Goal: Communication & Community: Answer question/provide support

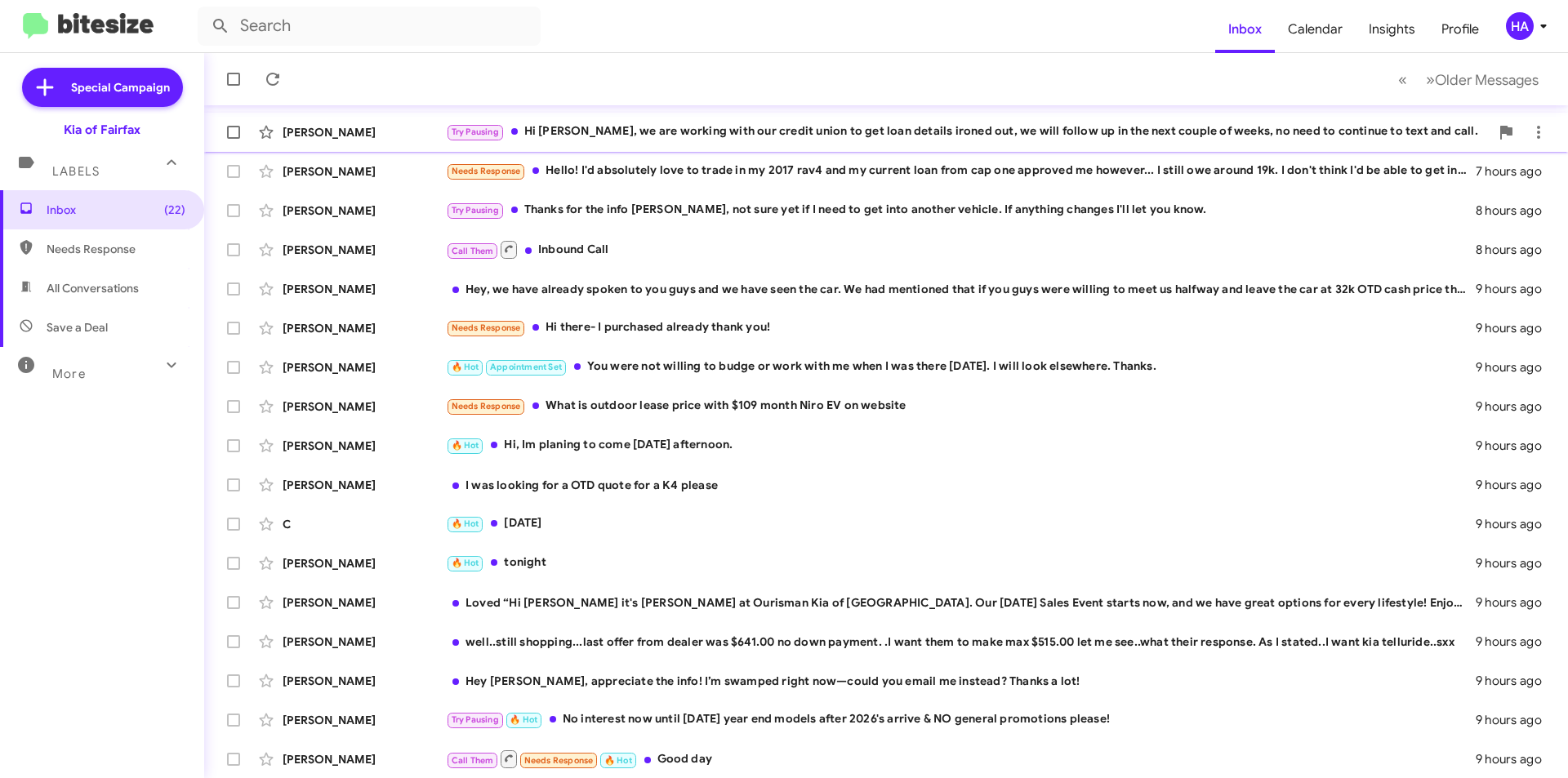
scroll to position [170, 0]
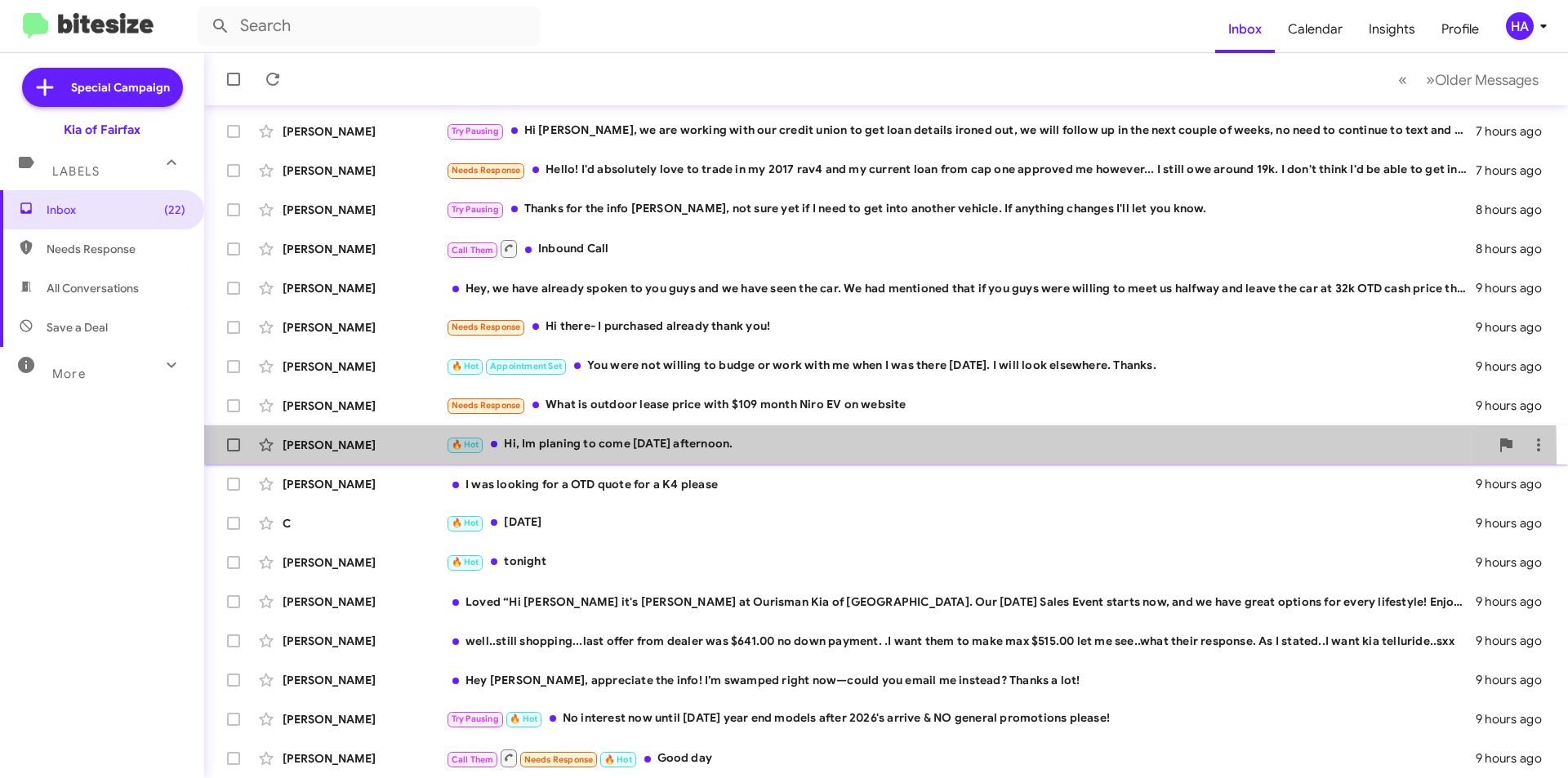
click at [581, 457] on div "[PERSON_NAME] 🔥 Hot Hi, Im planing to come [DATE] afternoon. 9 hours ago" at bounding box center [885, 445] width 1337 height 33
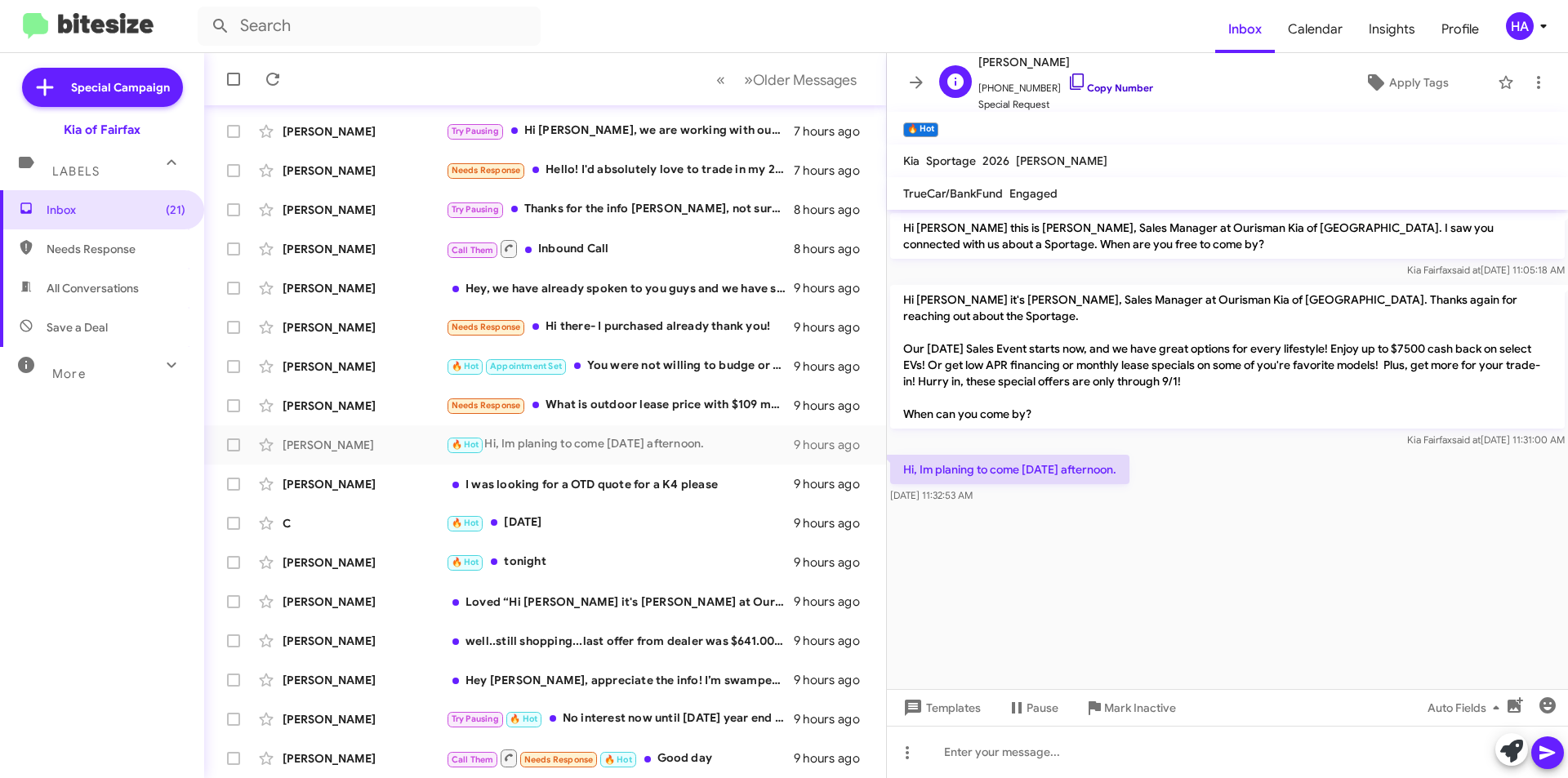
click at [1118, 85] on link "Copy Number" at bounding box center [1110, 88] width 86 height 13
click at [583, 527] on div "🔥 Hot [DATE]" at bounding box center [627, 522] width 362 height 18
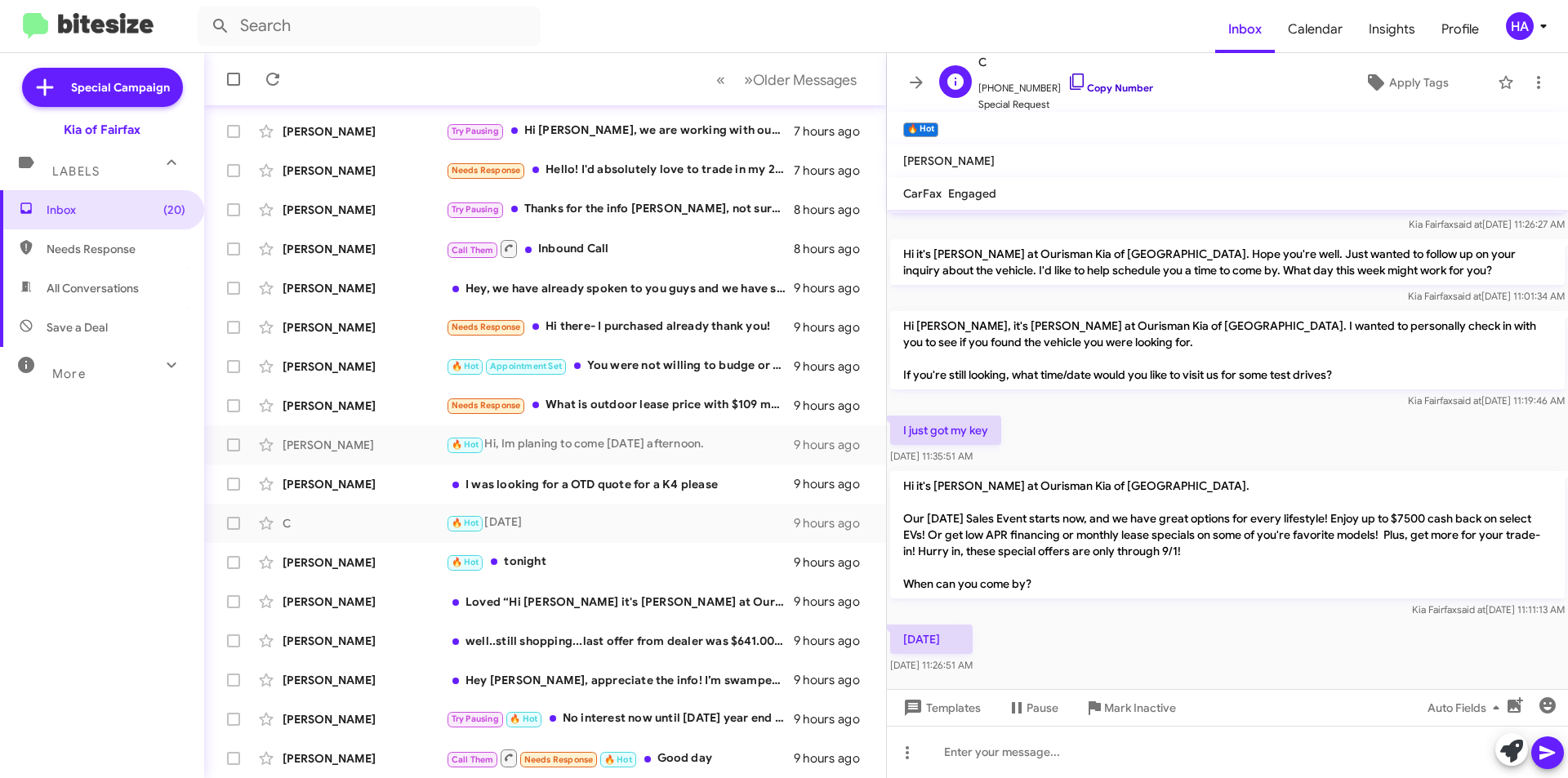
click at [1115, 84] on link "Copy Number" at bounding box center [1110, 88] width 86 height 13
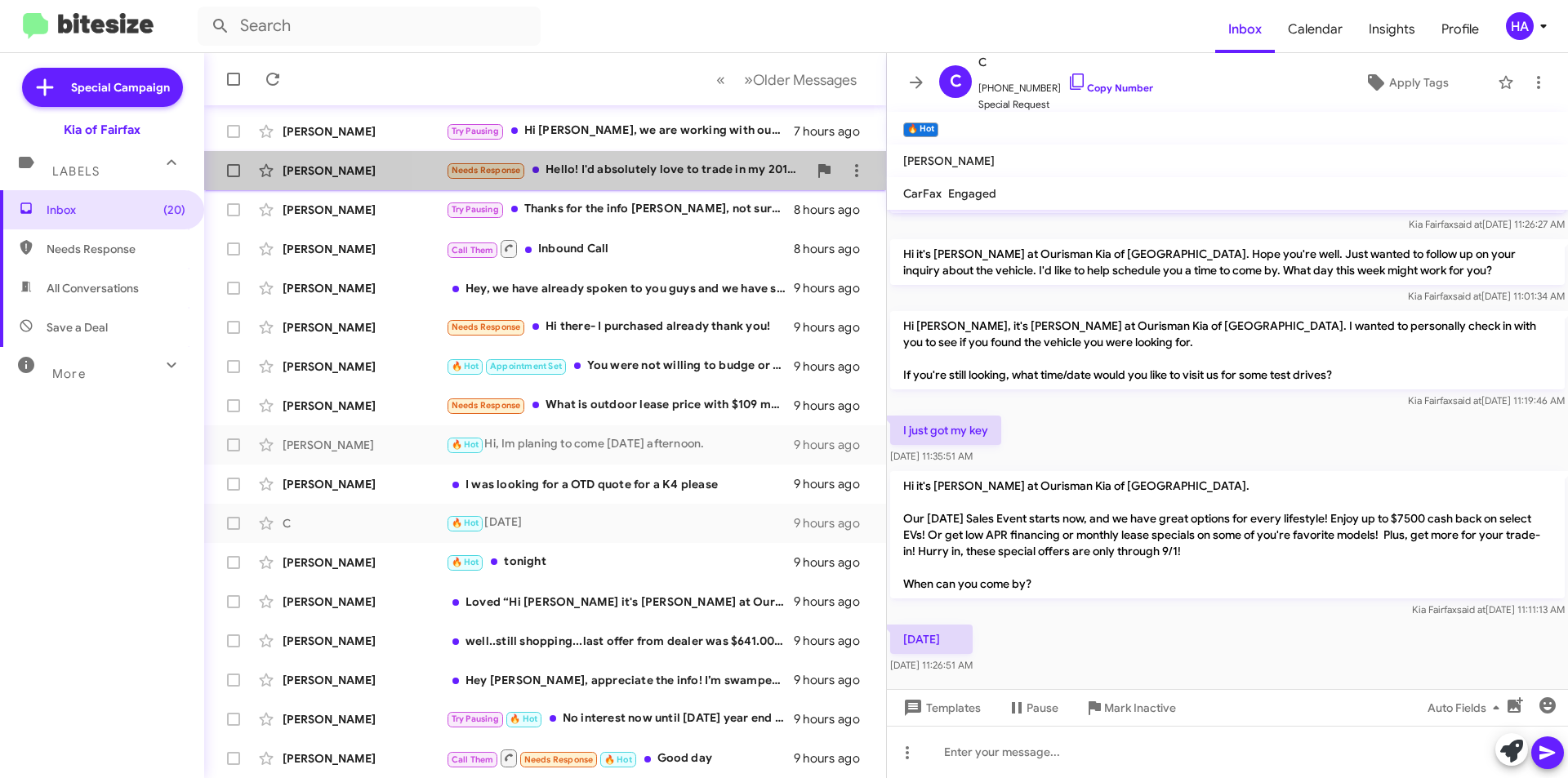
click at [686, 167] on div "Needs Response Hello! I'd absolutely love to trade in my 2017 rav4 and my curre…" at bounding box center [627, 170] width 362 height 18
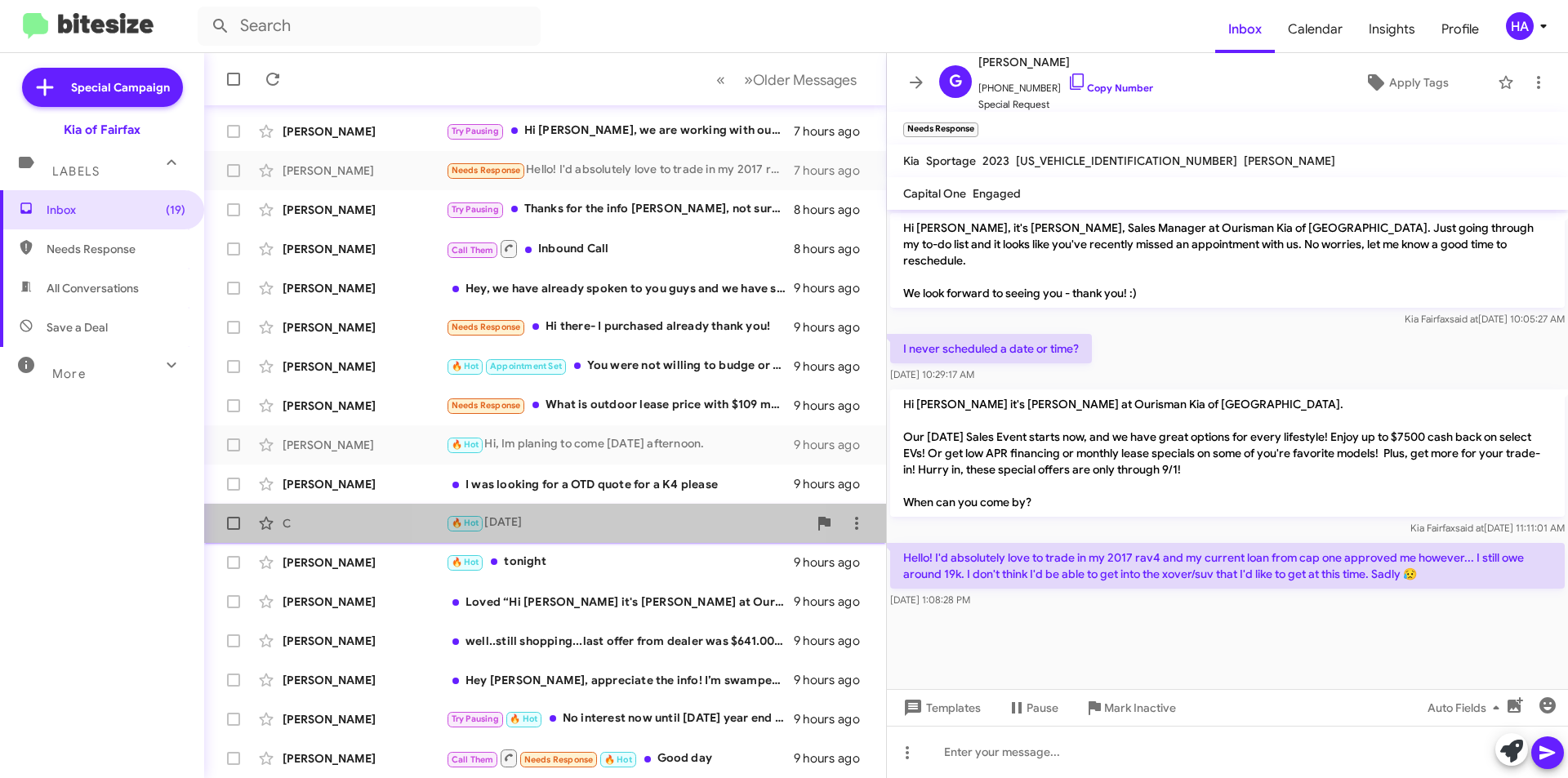
click at [602, 529] on div "🔥 Hot [DATE]" at bounding box center [627, 522] width 362 height 18
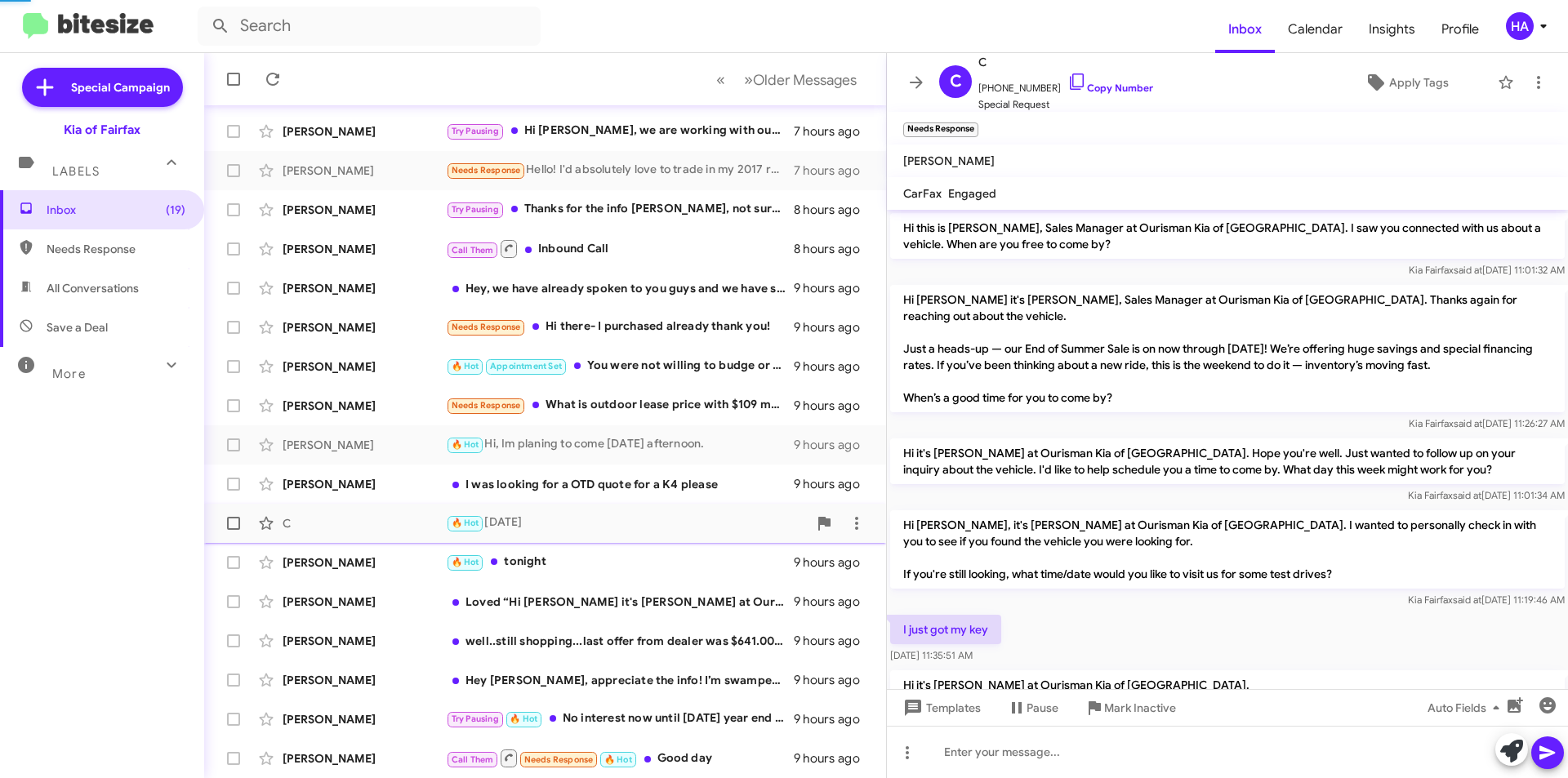
scroll to position [199, 0]
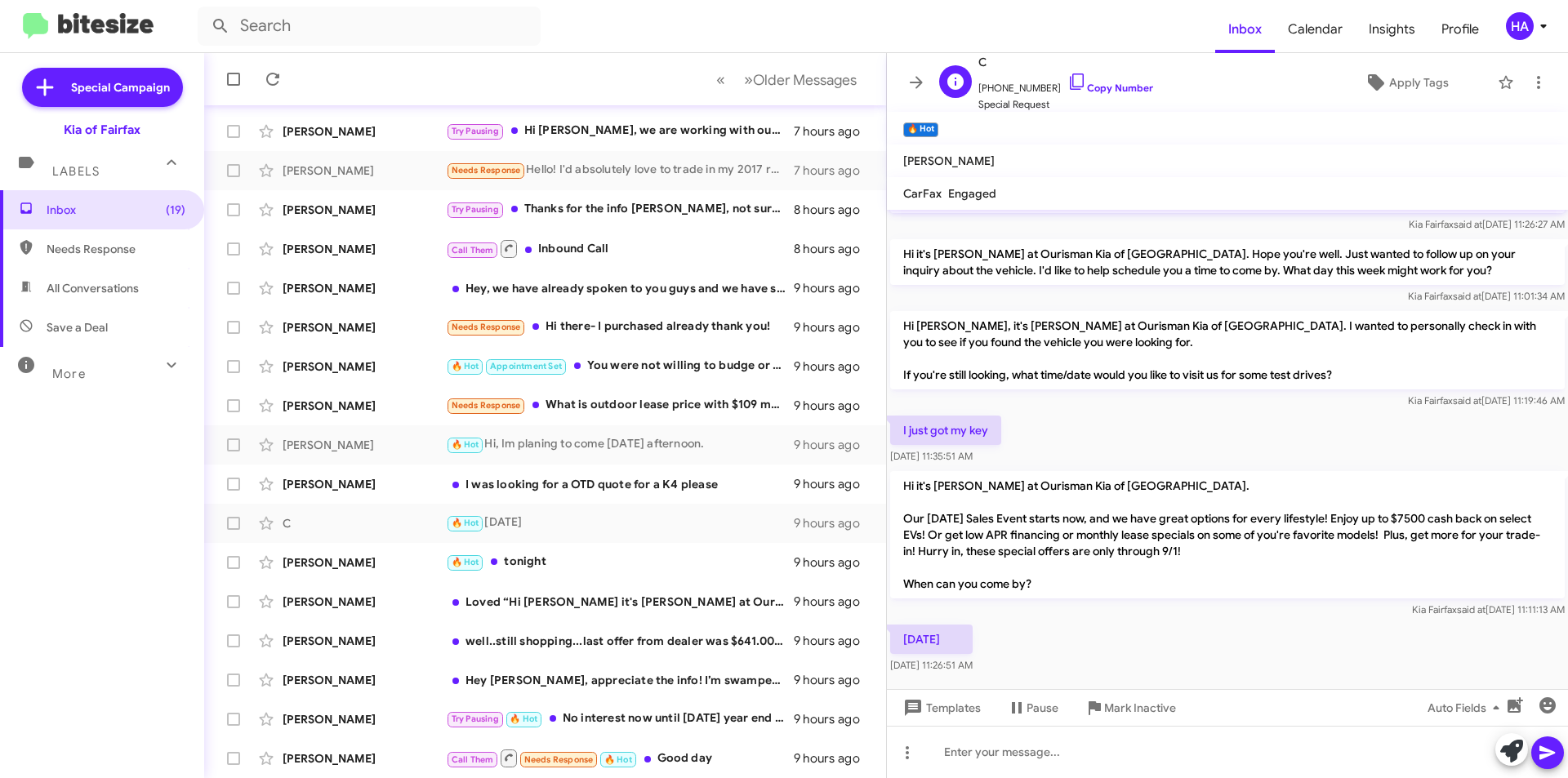
click at [1133, 76] on span "[PHONE_NUMBER] Copy Number" at bounding box center [1065, 83] width 175 height 24
click at [632, 299] on div "[PERSON_NAME] Hey, we have already spoken to you guys and we have seen the car.…" at bounding box center [545, 289] width 656 height 33
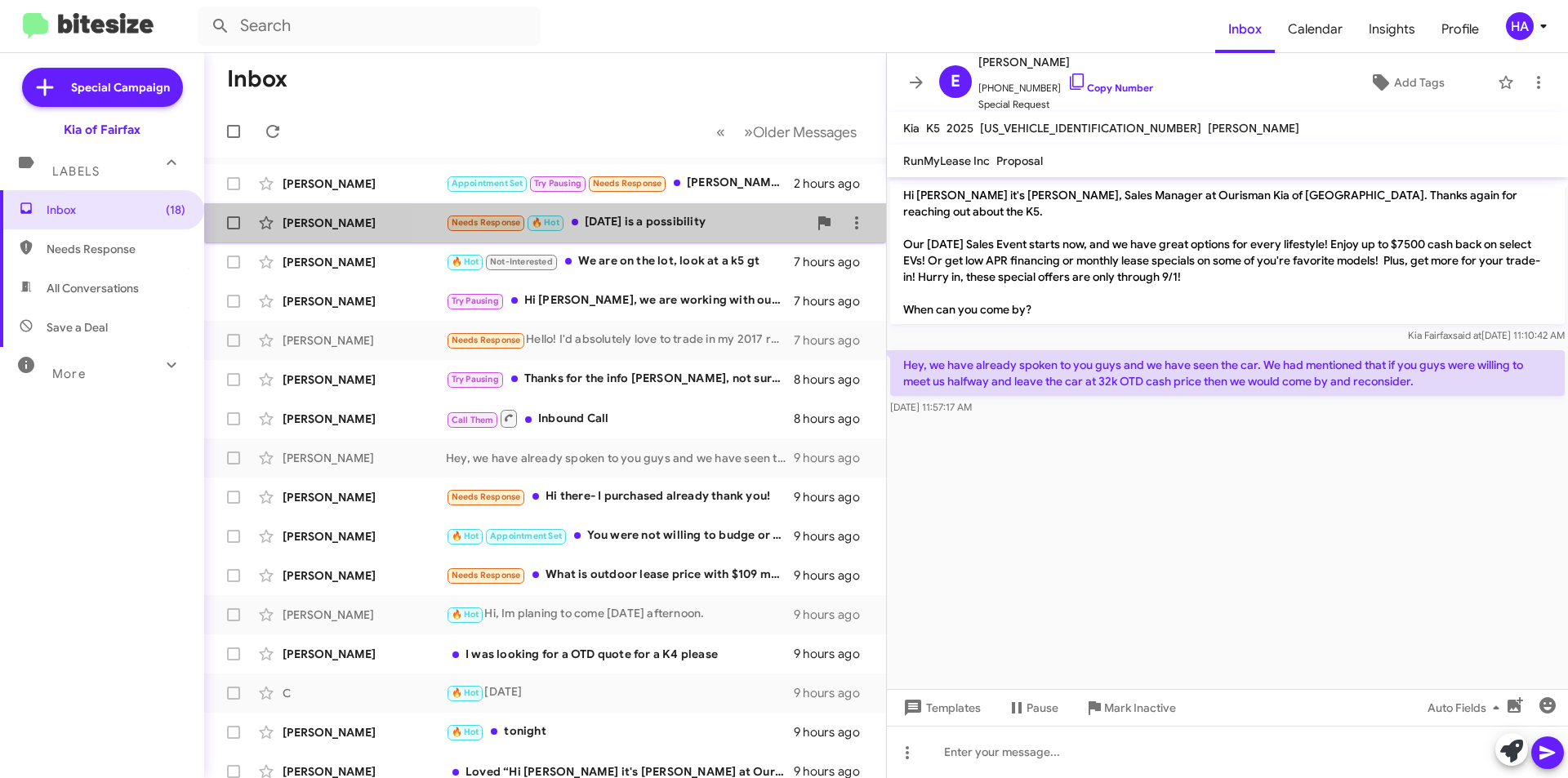
click at [694, 232] on div "Needs Response 🔥 Hot [DATE] is a possibility" at bounding box center [627, 222] width 362 height 18
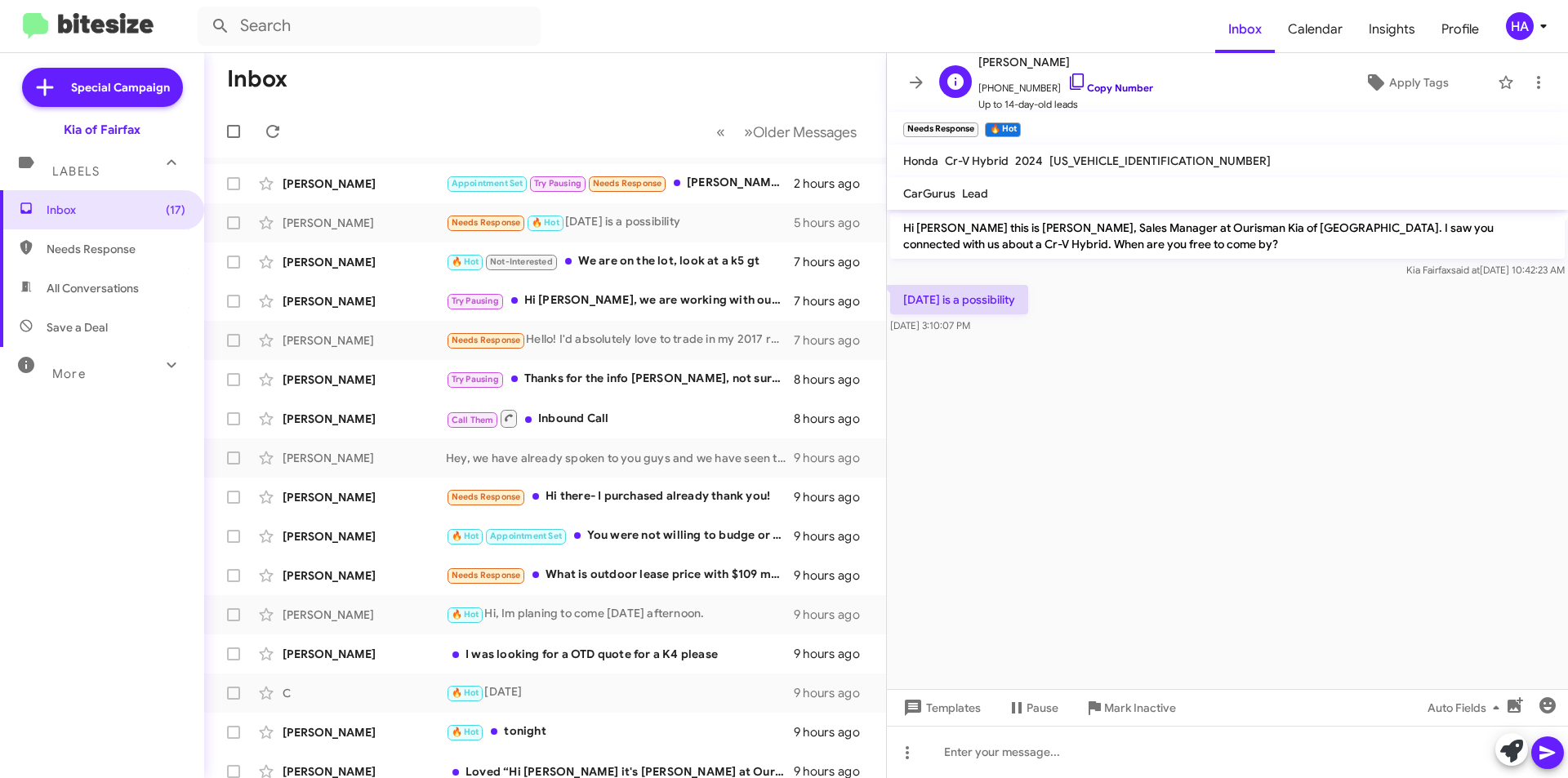
click at [1124, 92] on link "Copy Number" at bounding box center [1110, 88] width 86 height 13
click at [739, 187] on div "Appointment Set Try Pausing Needs Response [PERSON_NAME], thanks for reaching o…" at bounding box center [627, 182] width 362 height 18
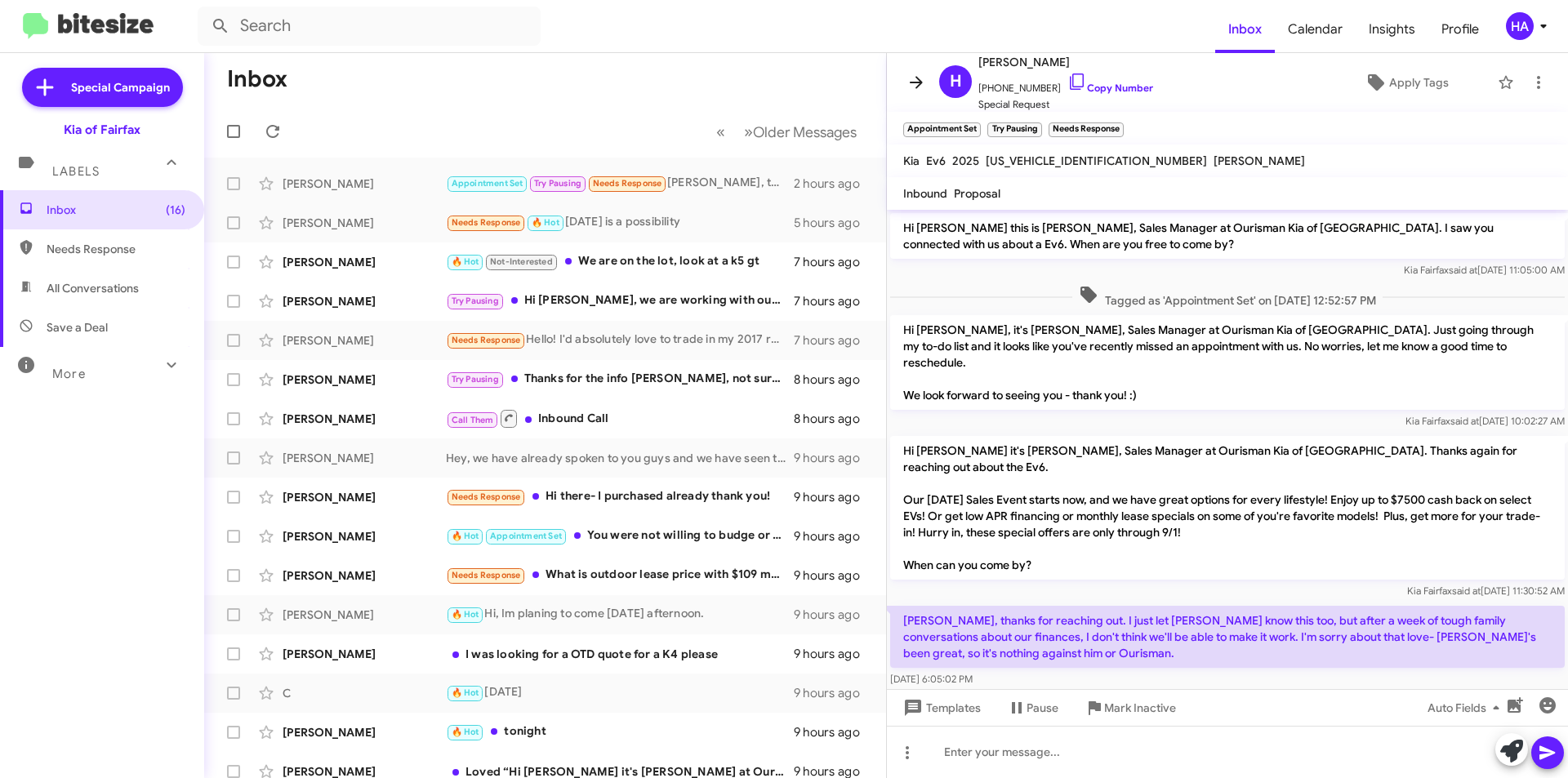
click at [910, 70] on button at bounding box center [916, 83] width 33 height 33
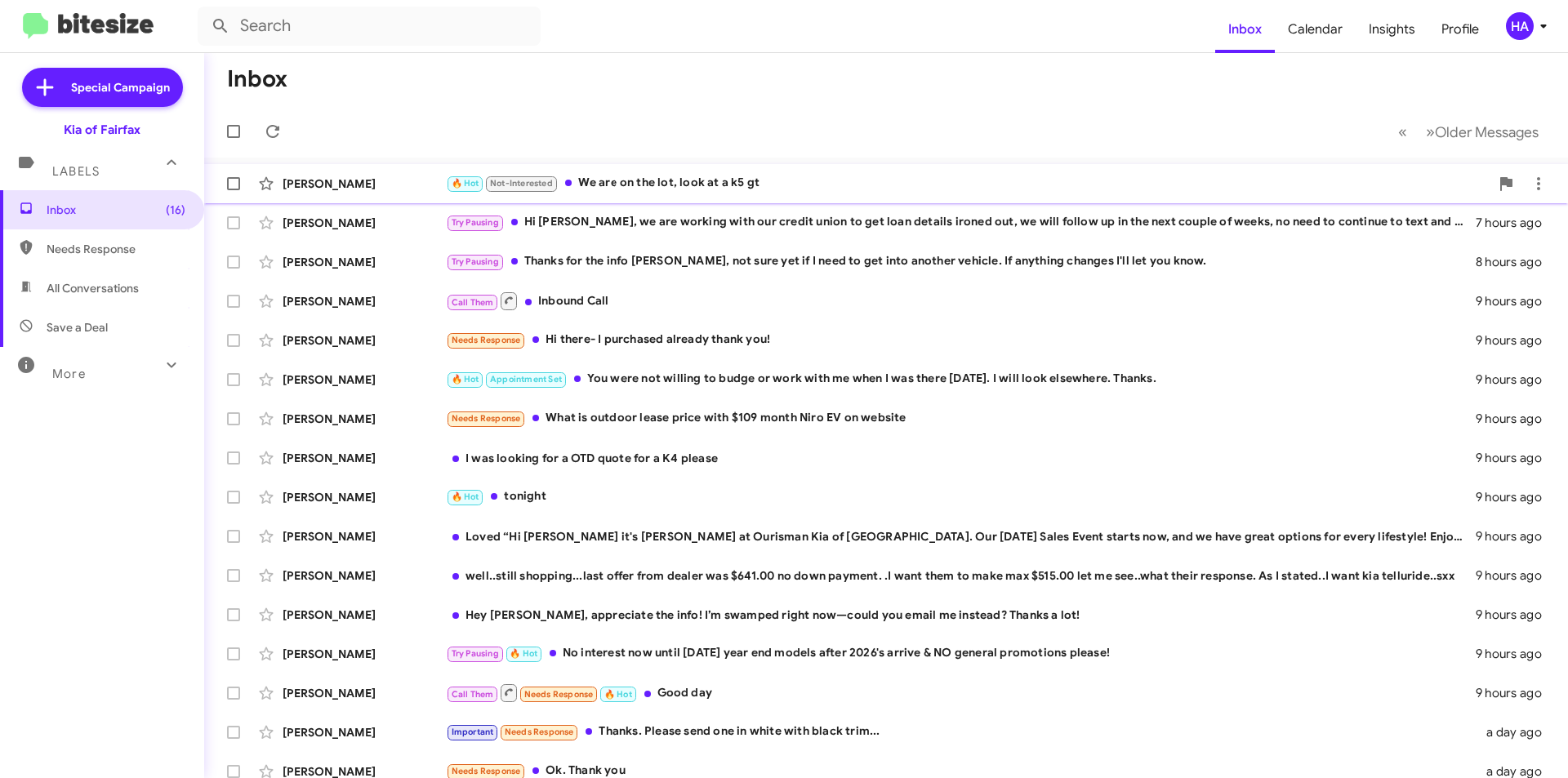
click at [843, 192] on div "🔥 Hot Not-Interested We are on the lot, look at a k5 gt" at bounding box center [967, 182] width 1044 height 18
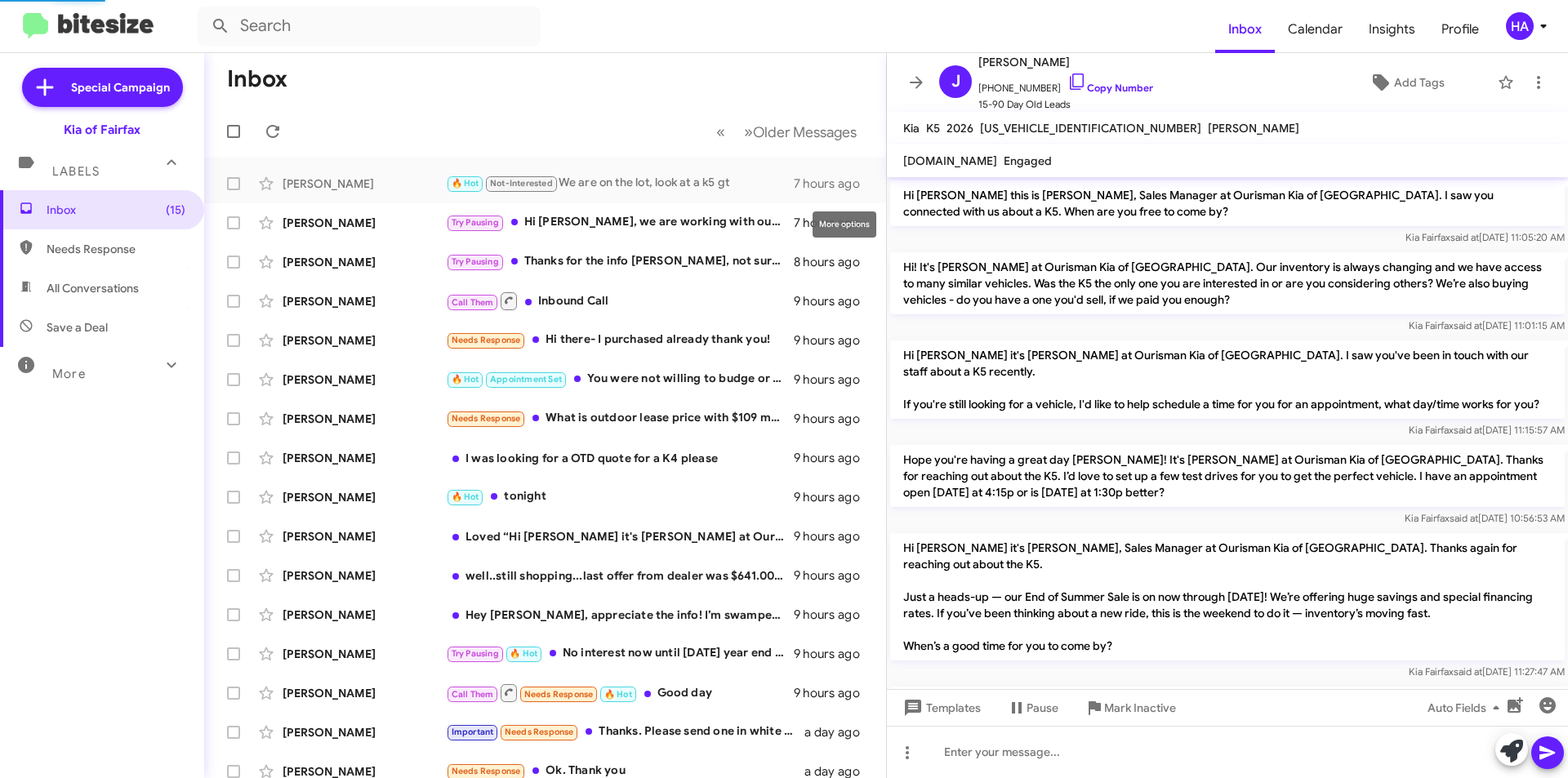
scroll to position [553, 0]
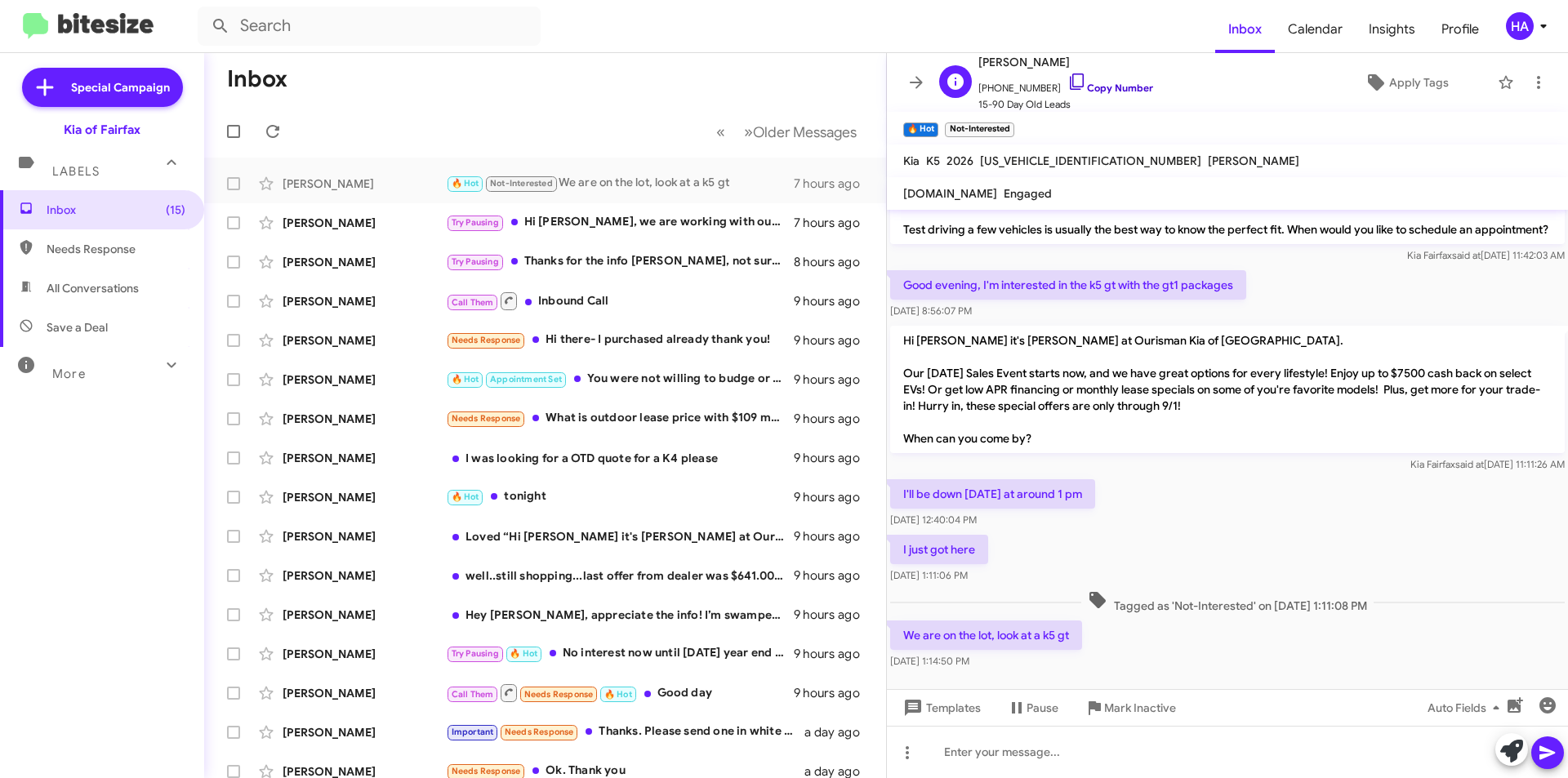
click at [1120, 93] on link "Copy Number" at bounding box center [1110, 88] width 86 height 13
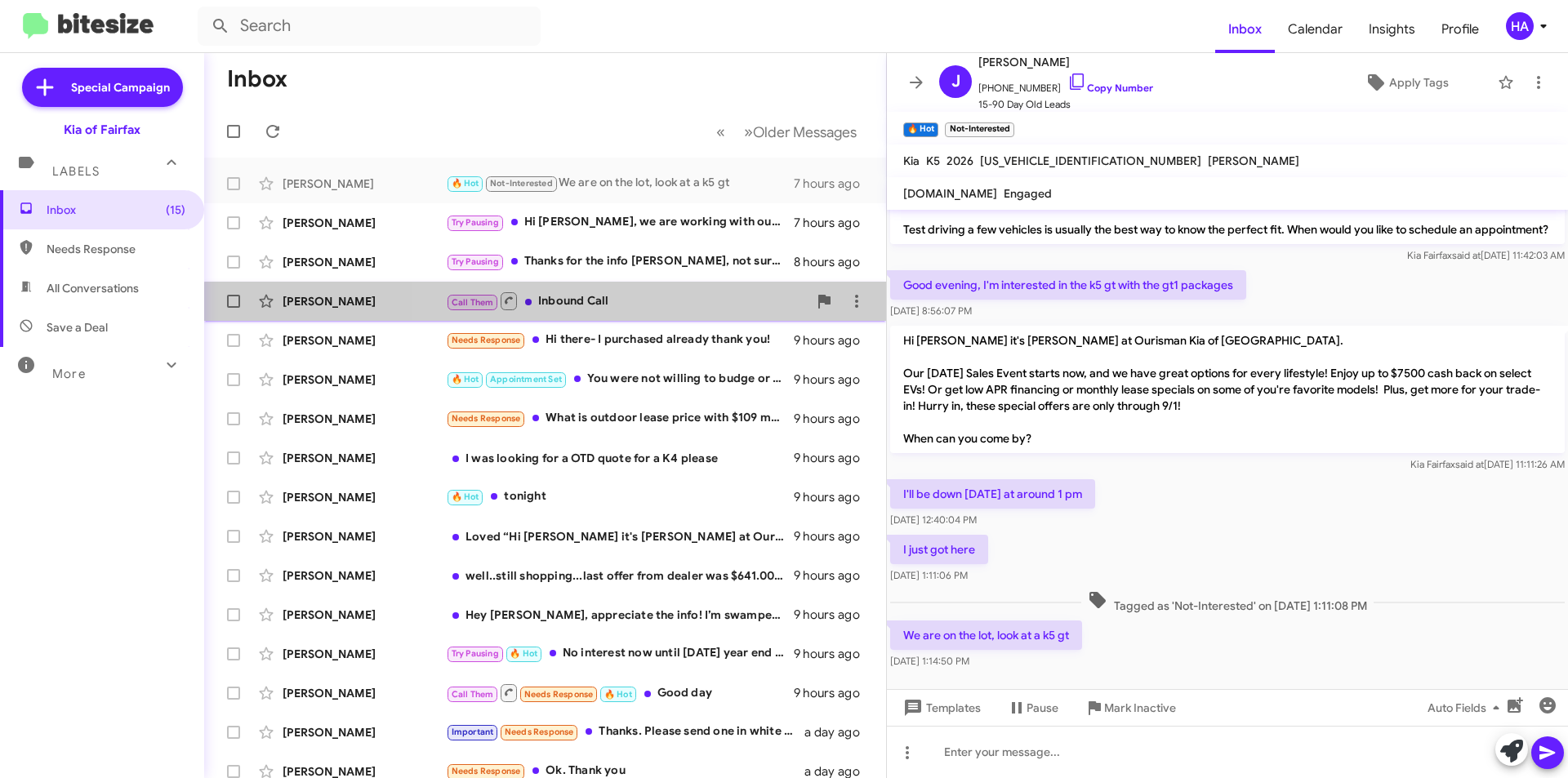
click at [700, 310] on div "Call Them Inbound Call" at bounding box center [627, 300] width 362 height 20
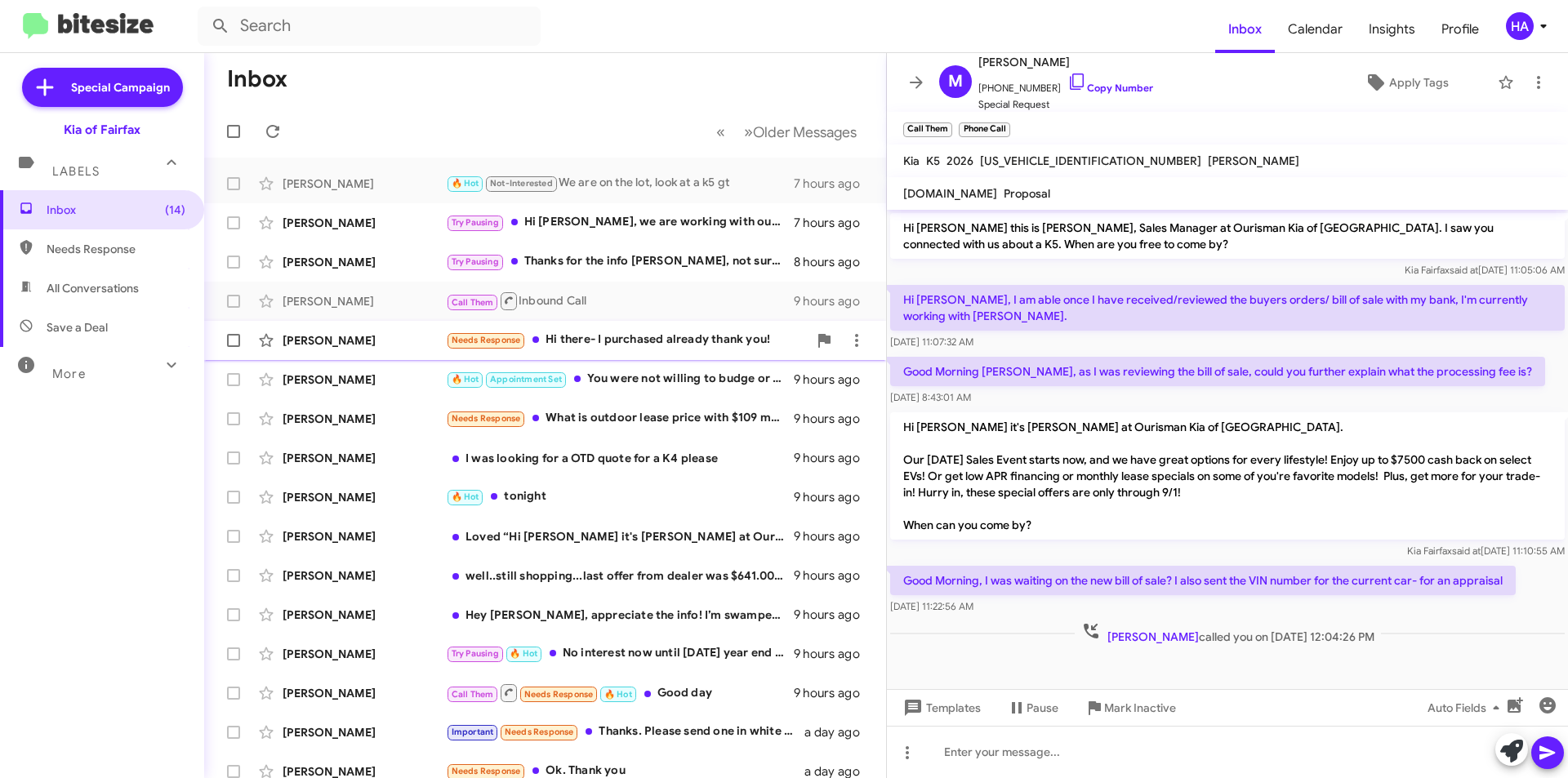
click at [636, 342] on div "Needs Response Hi there- I purchased already thank you!" at bounding box center [627, 340] width 362 height 18
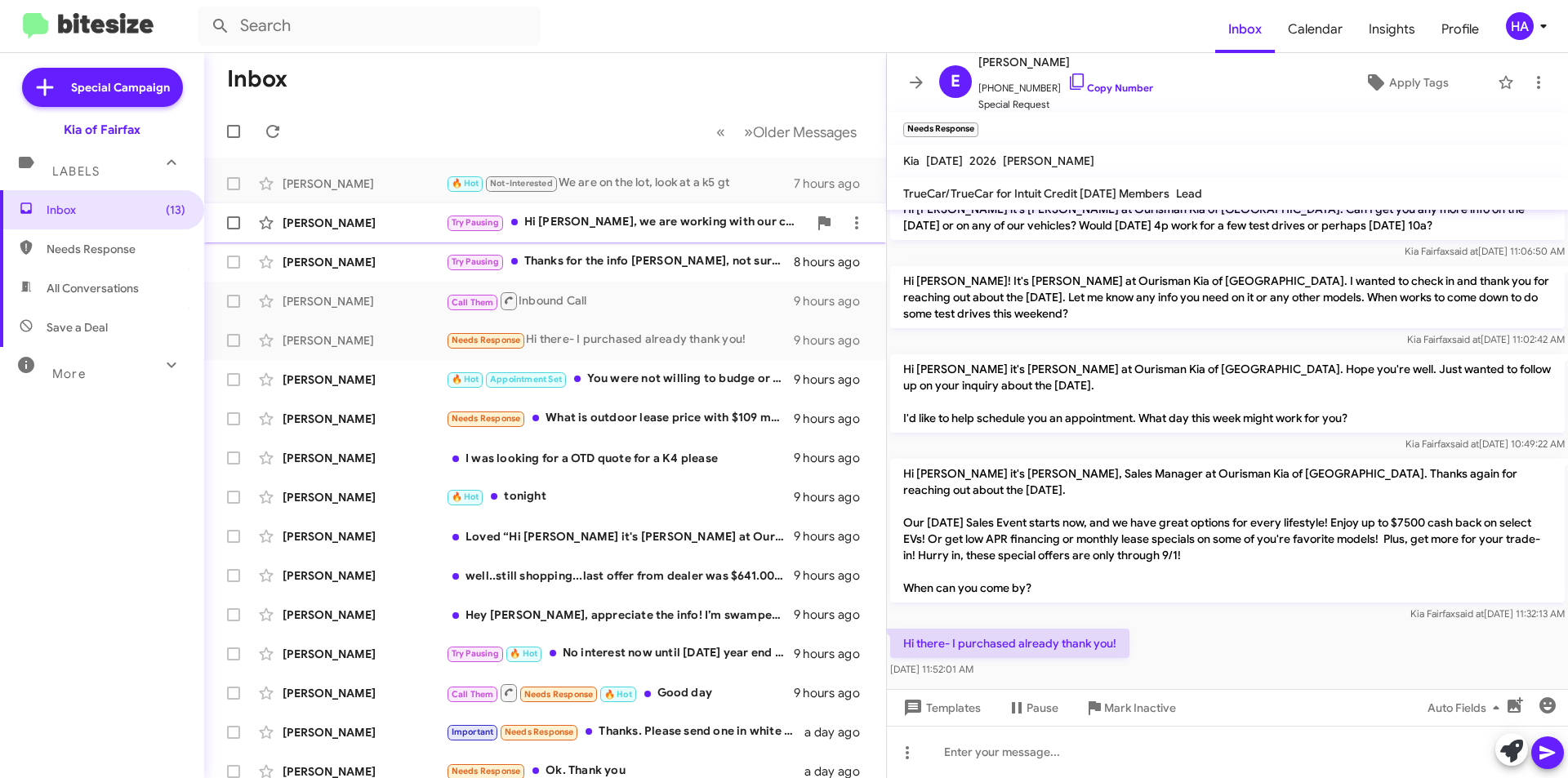
click at [658, 220] on div "Try Pausing Hi anthony, we are working with our credit union to get loan detail…" at bounding box center [627, 222] width 362 height 18
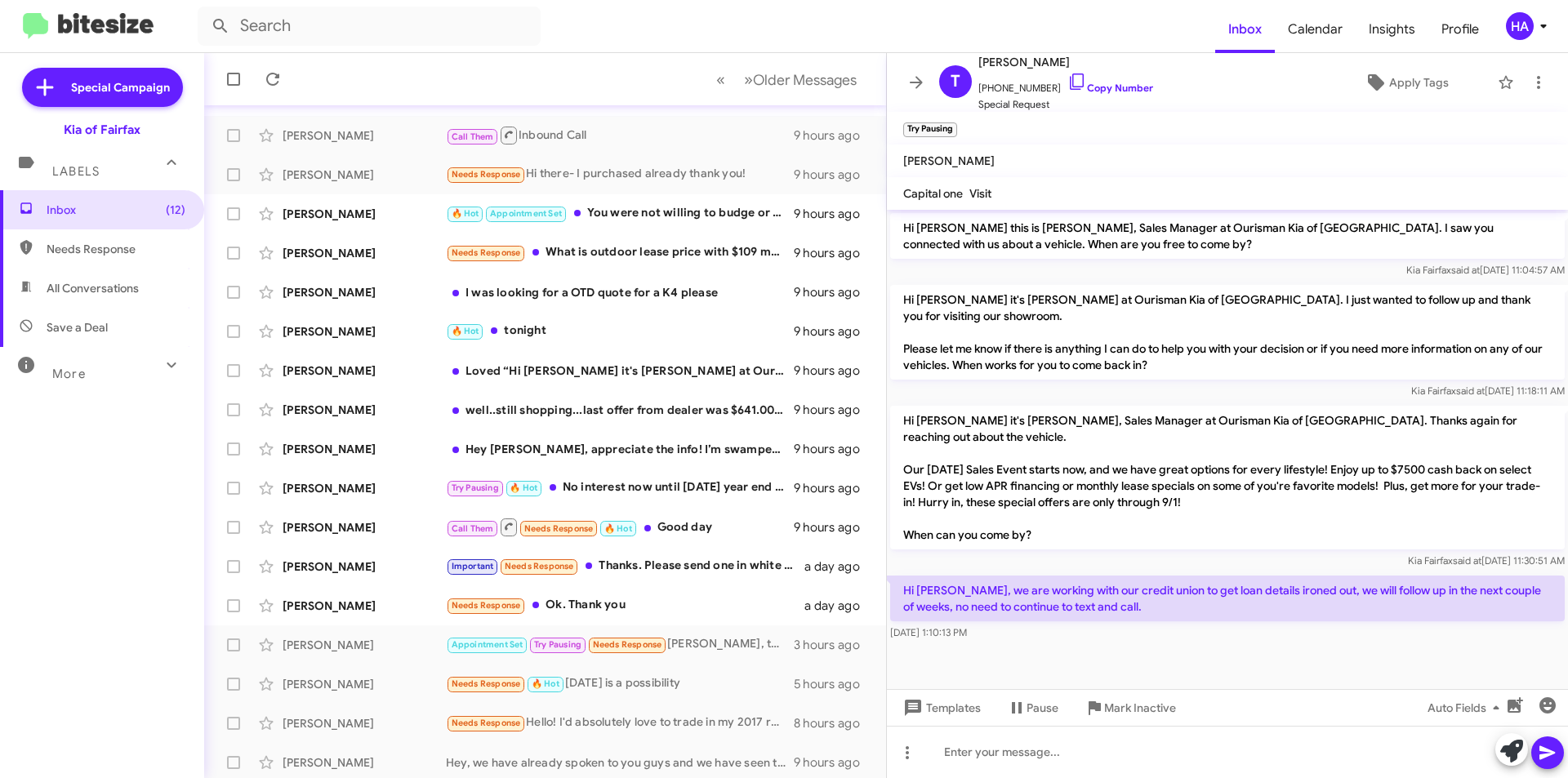
scroll to position [170, 0]
